Goal: Find specific page/section: Find specific page/section

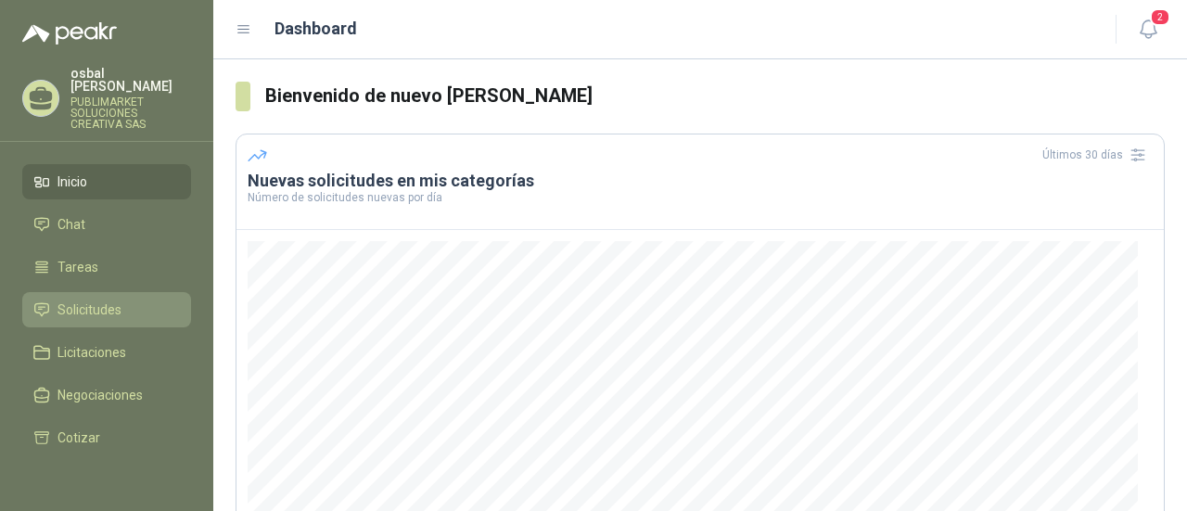
click at [95, 300] on span "Solicitudes" at bounding box center [89, 310] width 64 height 20
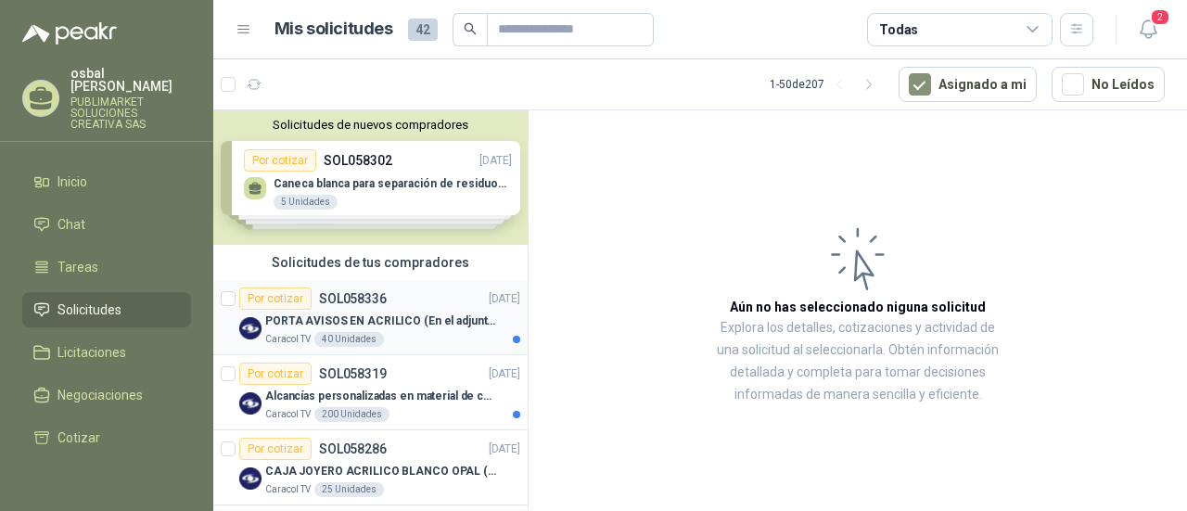
click at [410, 335] on div "Caracol TV 40 Unidades" at bounding box center [392, 339] width 255 height 15
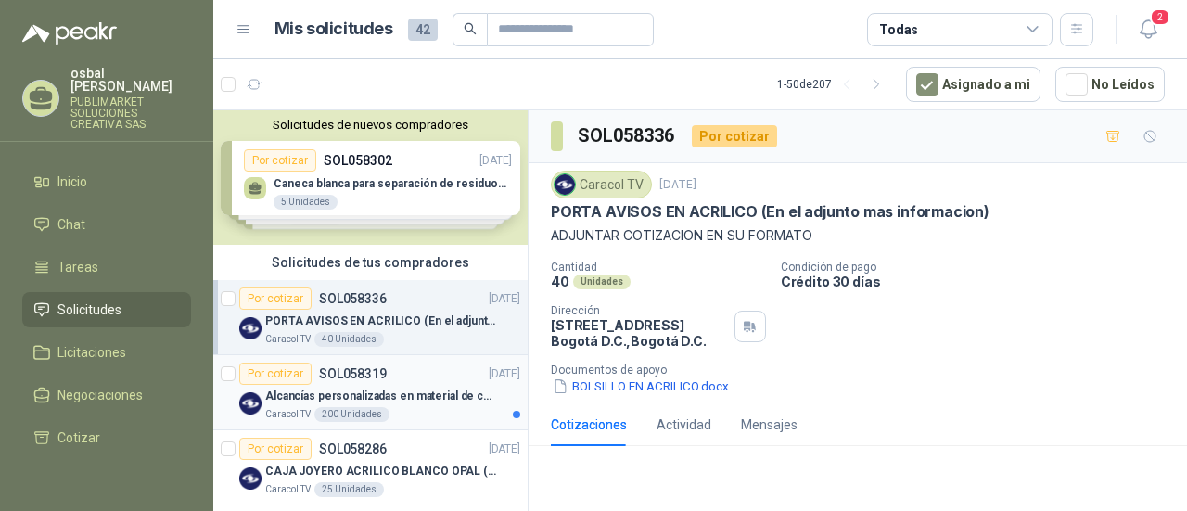
click at [409, 409] on div "Caracol TV 200 Unidades" at bounding box center [392, 414] width 255 height 15
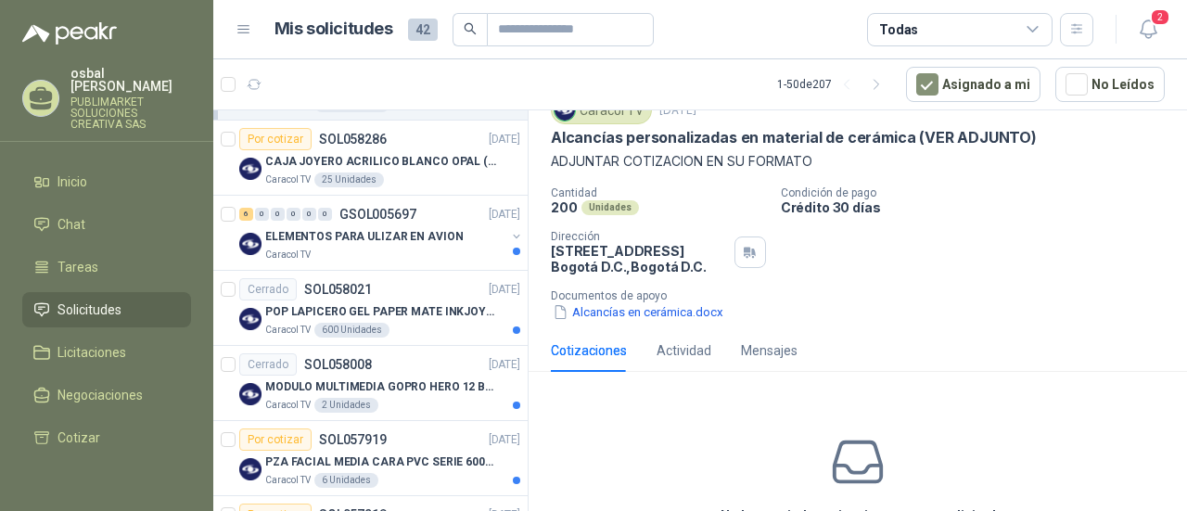
scroll to position [316, 0]
